Goal: Navigation & Orientation: Go to known website

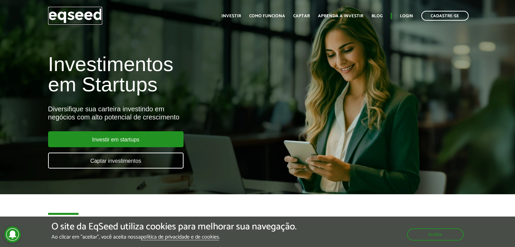
click at [72, 18] on img at bounding box center [75, 16] width 54 height 18
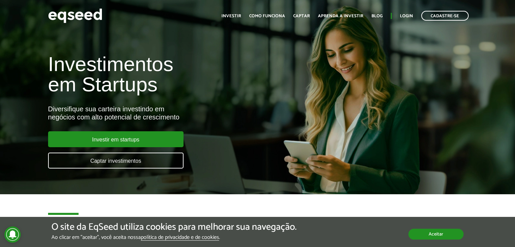
click at [456, 239] on button "Aceitar" at bounding box center [436, 234] width 55 height 11
